Goal: Navigation & Orientation: Find specific page/section

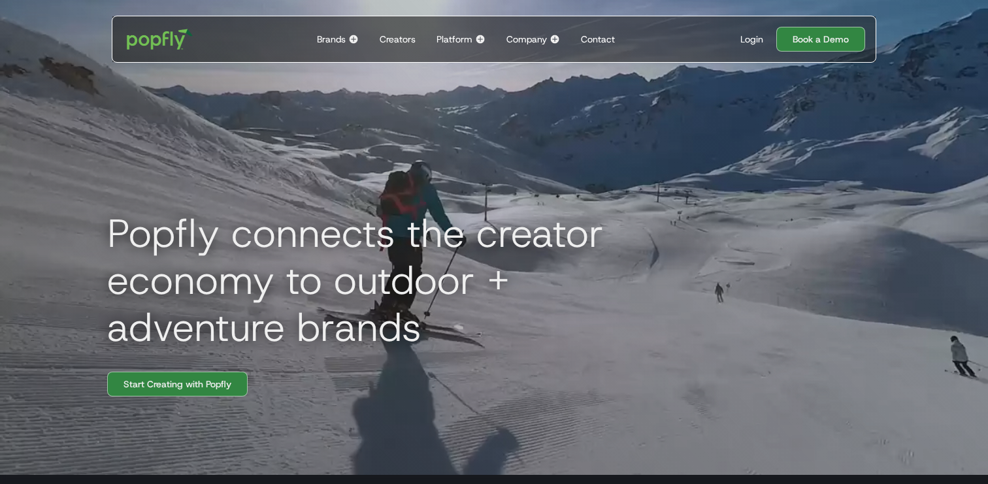
click at [478, 41] on img at bounding box center [480, 39] width 10 height 10
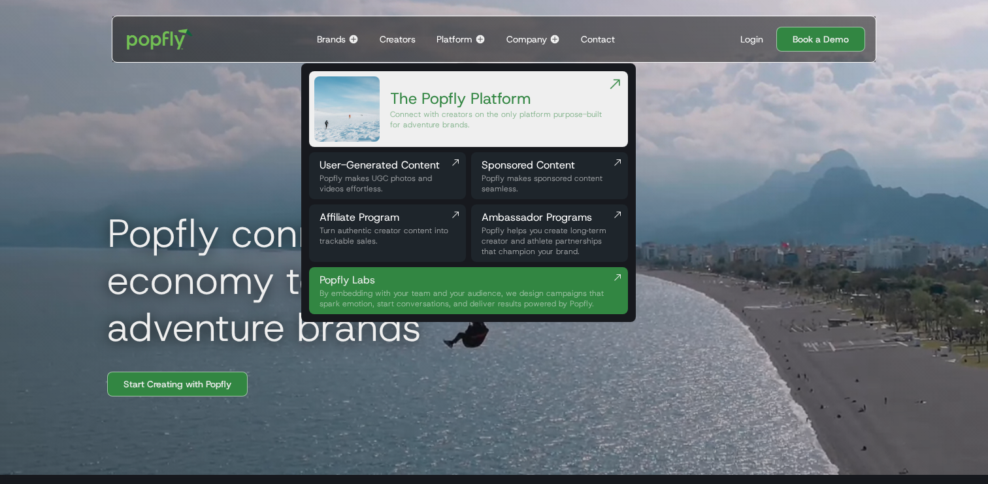
click at [529, 40] on div "Company" at bounding box center [527, 39] width 41 height 13
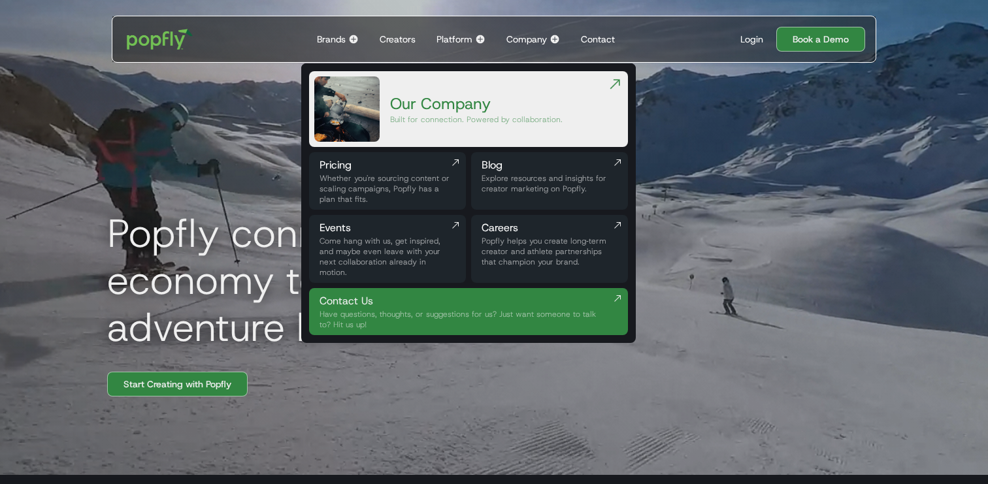
click at [512, 230] on div "Careers" at bounding box center [550, 228] width 136 height 16
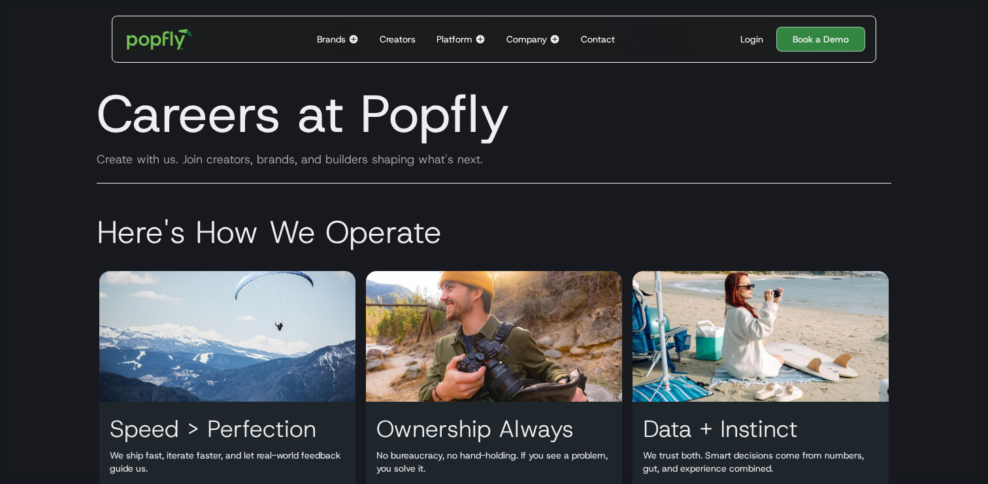
click at [397, 37] on div "Creators" at bounding box center [398, 39] width 36 height 13
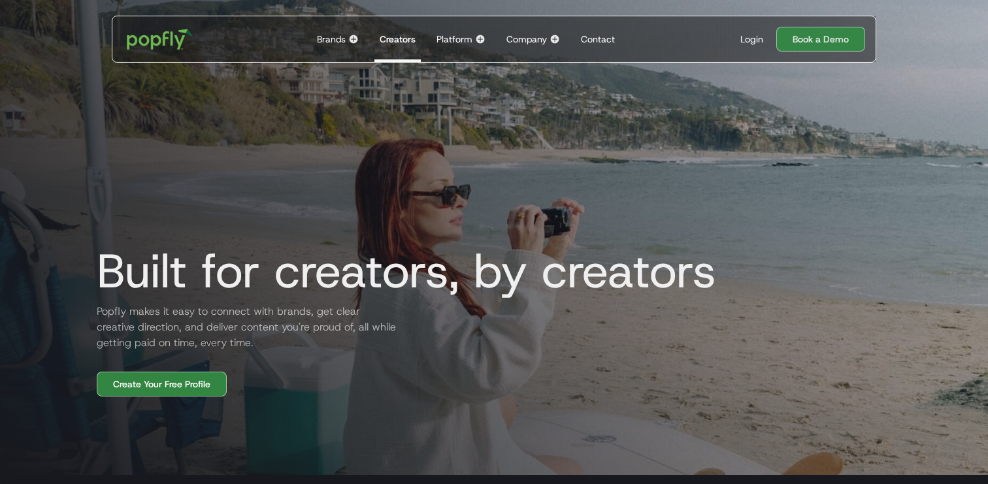
click at [345, 48] on div "Brands Back to main menu Popfly for Brands Connect with creators on the only pl…" at bounding box center [338, 39] width 52 height 46
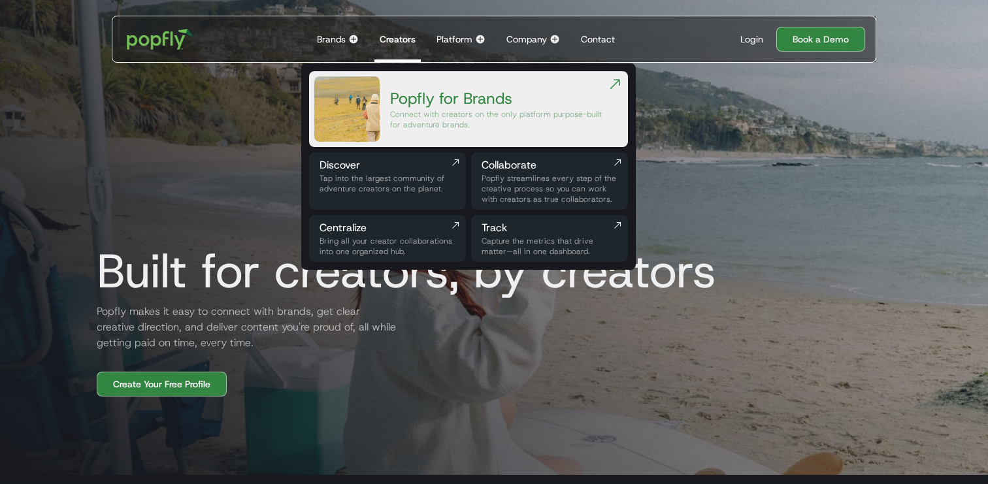
click at [372, 104] on img at bounding box center [346, 108] width 65 height 65
